Goal: Navigation & Orientation: Find specific page/section

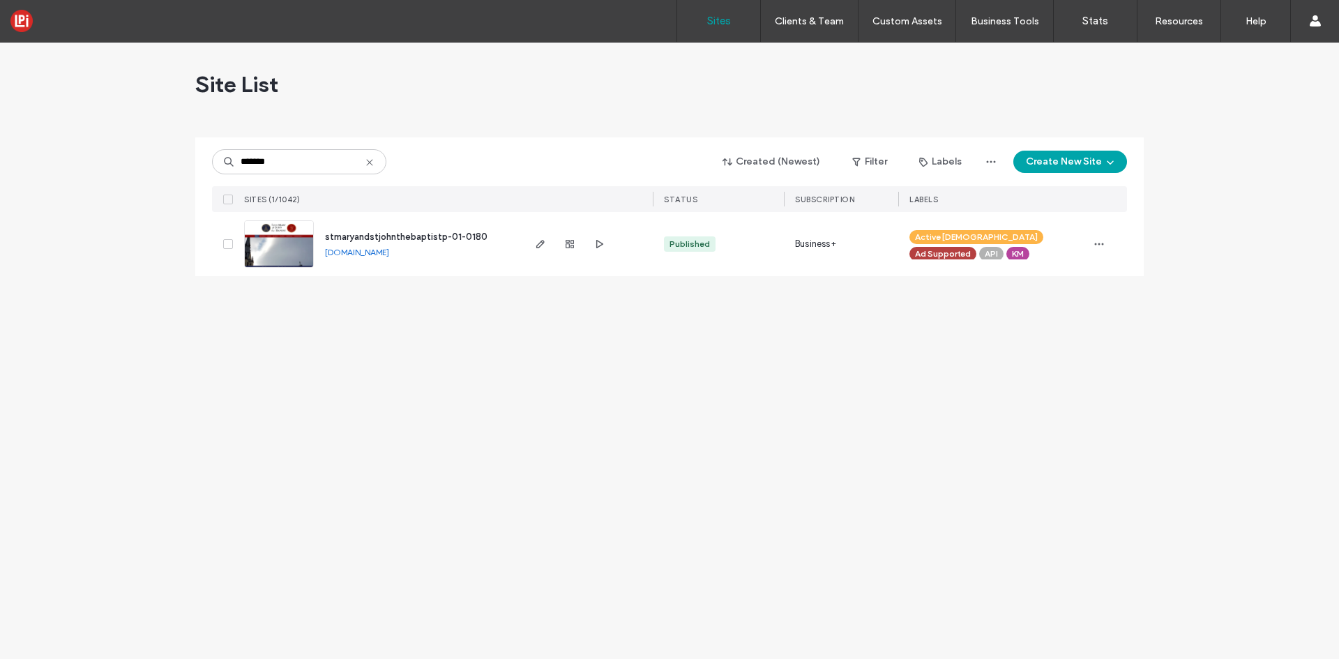
type input "*******"
click at [374, 234] on span "stmaryandstjohnthebaptistp-01-0180" at bounding box center [406, 237] width 162 height 10
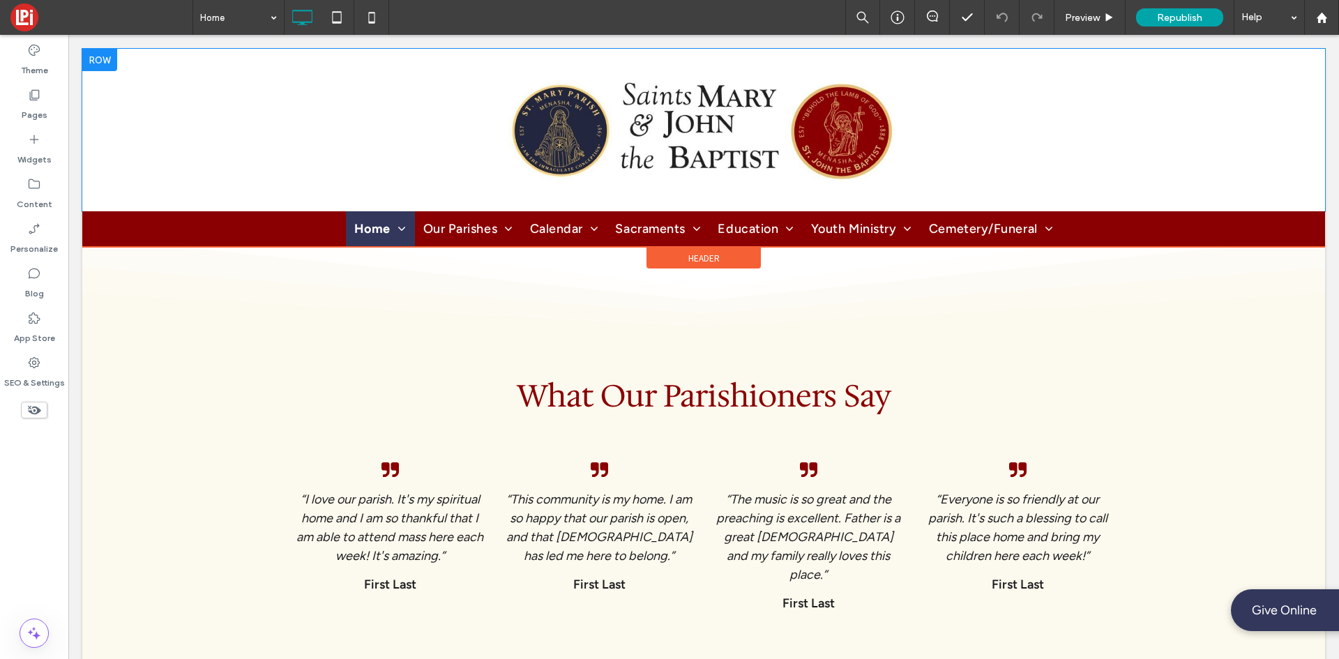
scroll to position [3836, 0]
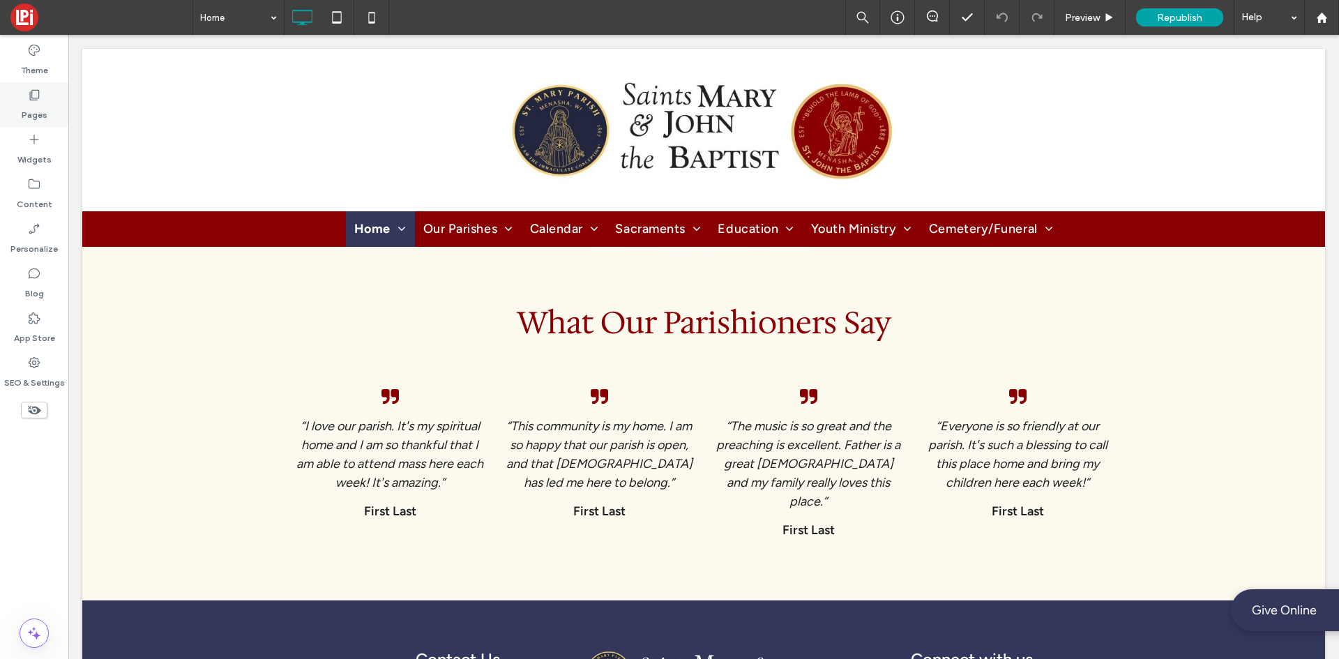
click at [21, 95] on div "Pages" at bounding box center [34, 104] width 68 height 45
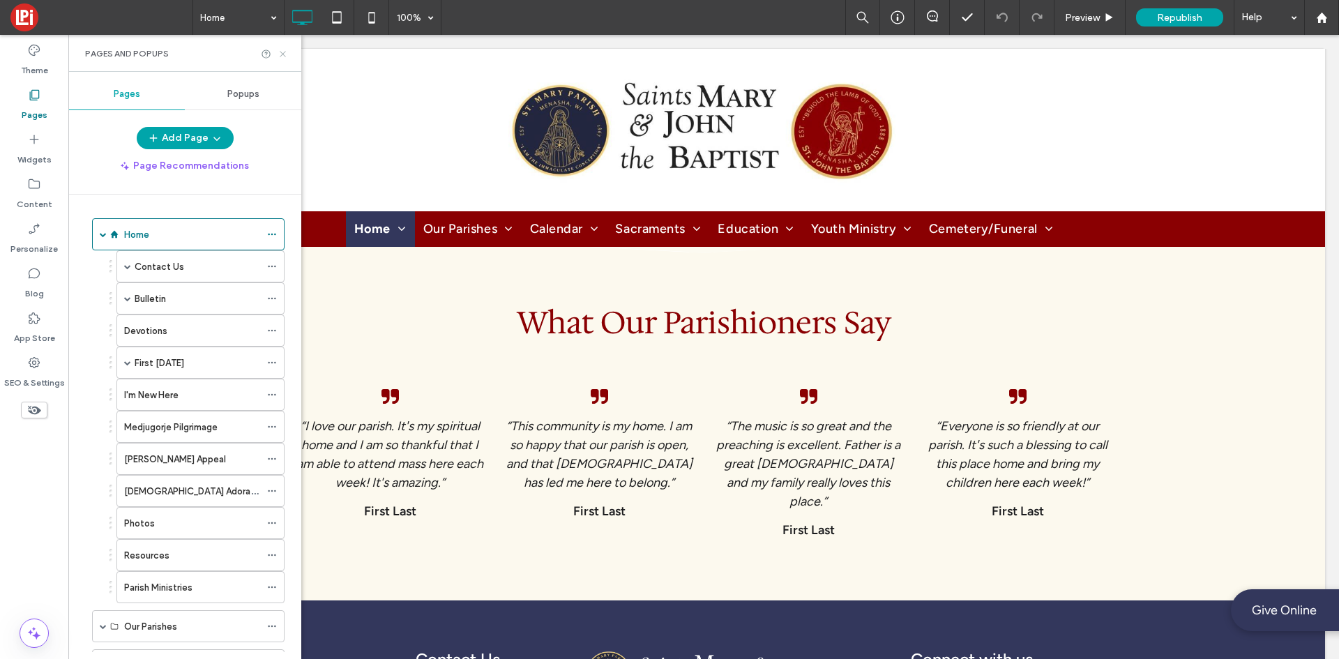
drag, startPoint x: 281, startPoint y: 56, endPoint x: 214, endPoint y: 15, distance: 78.2
click at [281, 56] on use at bounding box center [283, 54] width 6 height 6
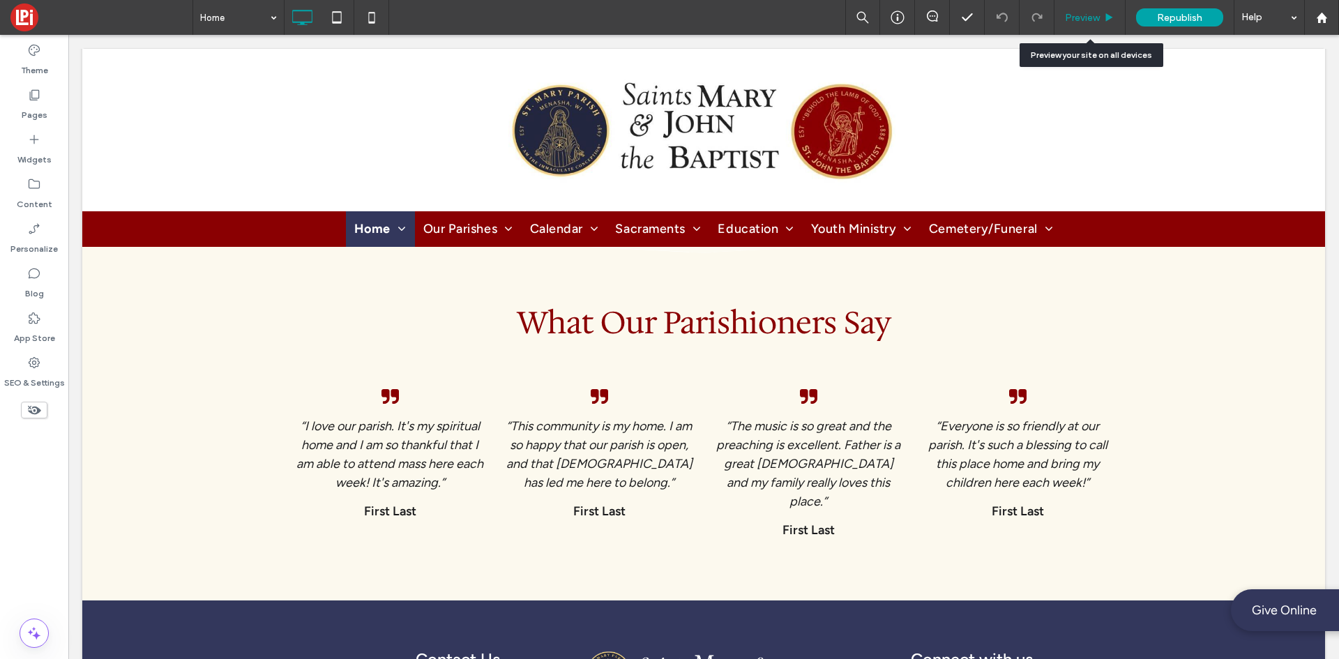
click at [1080, 12] on span "Preview" at bounding box center [1082, 18] width 35 height 12
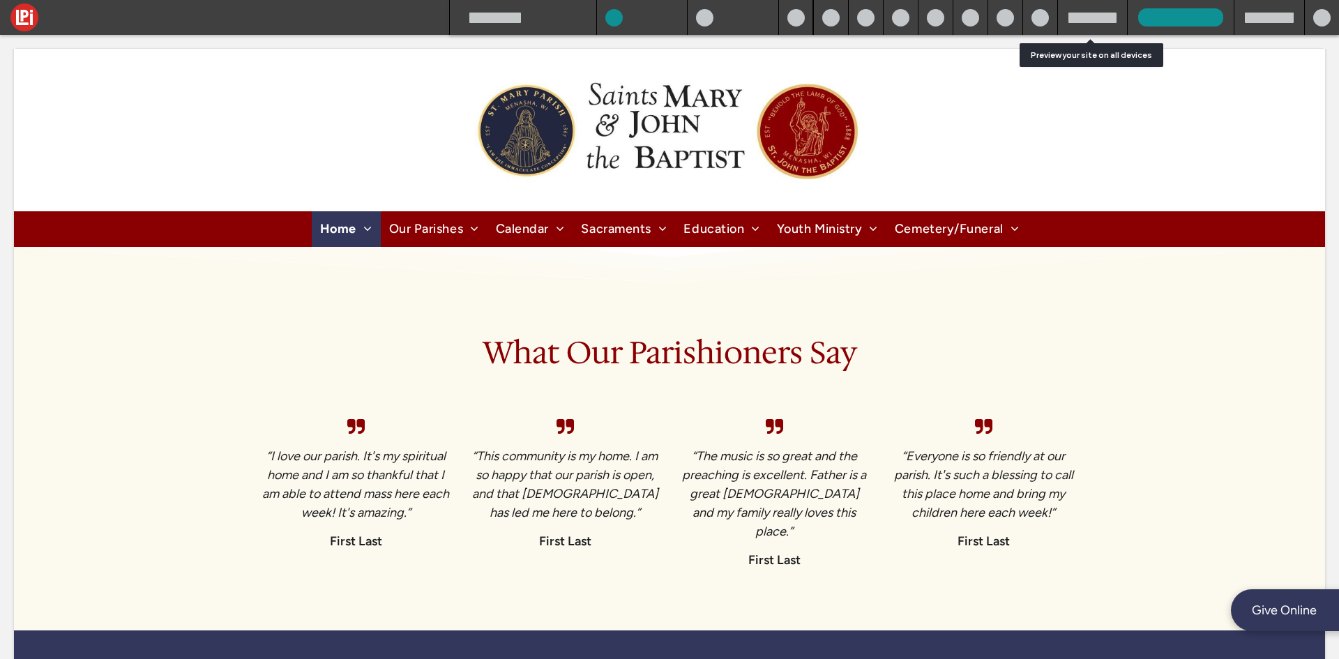
scroll to position [3850, 0]
